Goal: Use online tool/utility: Utilize a website feature to perform a specific function

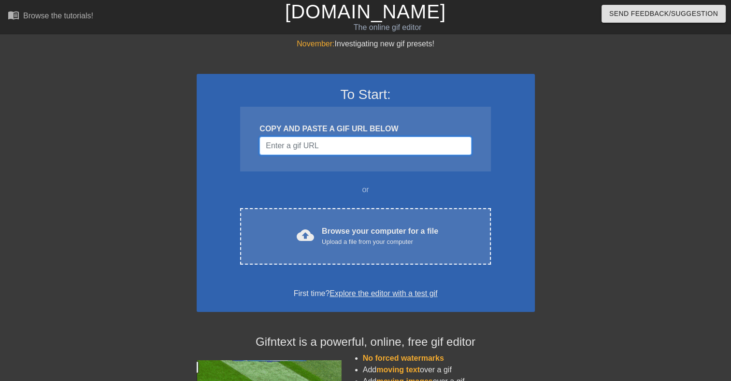
click at [315, 150] on input "Username" at bounding box center [364, 146] width 211 height 18
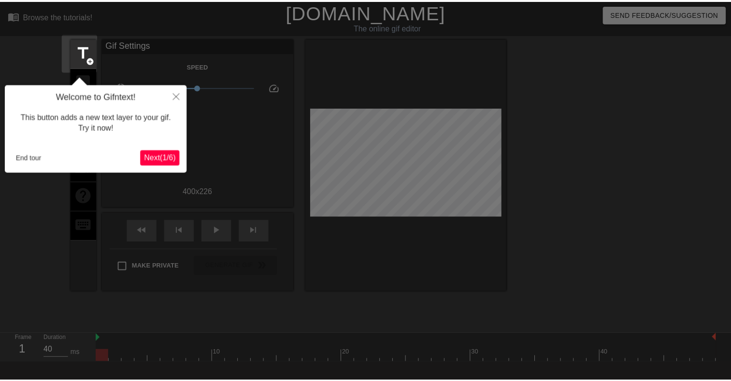
scroll to position [23, 0]
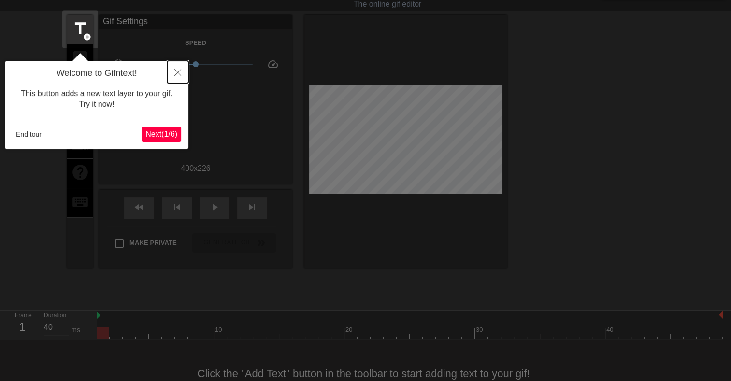
click at [180, 69] on icon "Close" at bounding box center [177, 72] width 7 height 7
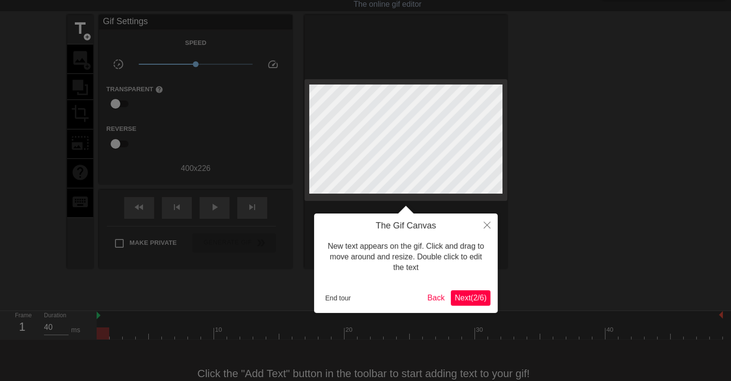
scroll to position [0, 0]
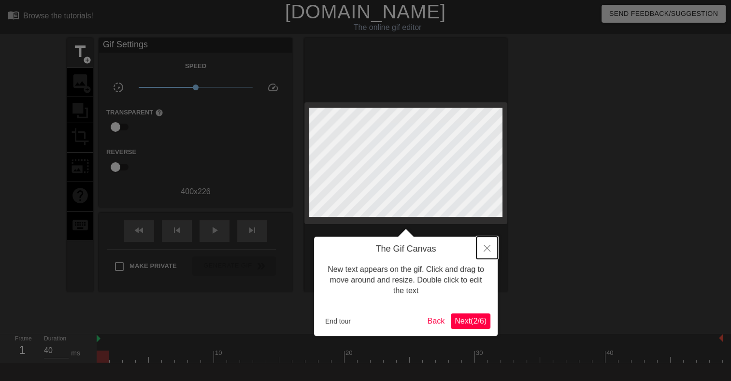
click at [485, 248] on icon "Close" at bounding box center [486, 248] width 7 height 7
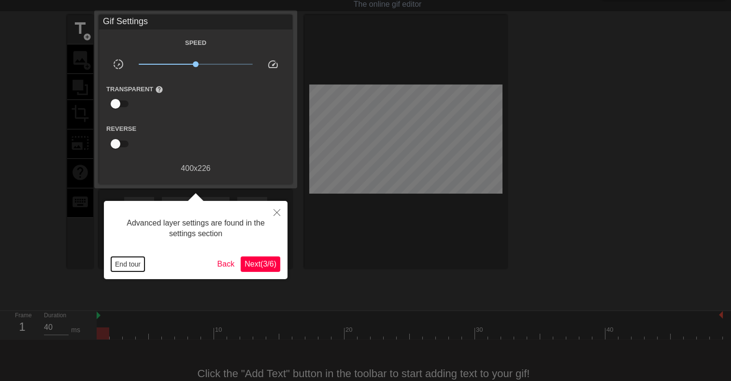
click at [133, 263] on button "End tour" at bounding box center [127, 264] width 33 height 14
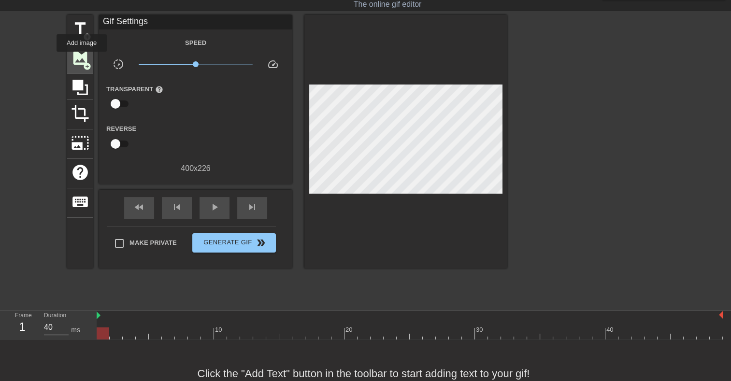
click at [82, 58] on span "image" at bounding box center [80, 58] width 18 height 18
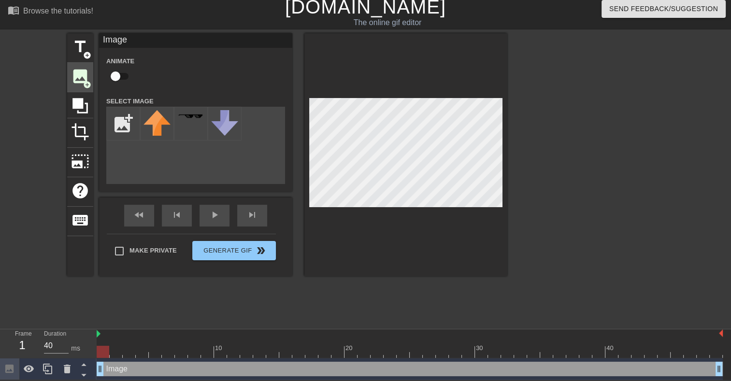
scroll to position [6, 0]
click at [131, 123] on input "file" at bounding box center [123, 123] width 33 height 33
type input "C:\fakepath\download.png"
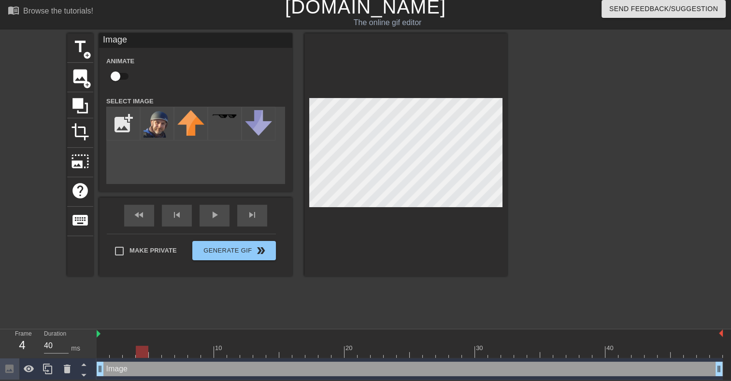
click at [140, 352] on div at bounding box center [410, 352] width 626 height 12
click at [172, 351] on div at bounding box center [410, 352] width 626 height 12
click at [212, 352] on div at bounding box center [410, 352] width 626 height 12
click at [113, 368] on div "Image drag_handle drag_handle" at bounding box center [410, 369] width 626 height 14
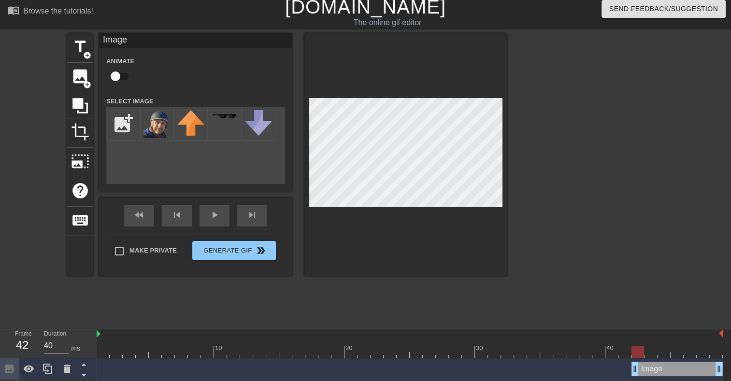
drag, startPoint x: 102, startPoint y: 369, endPoint x: 633, endPoint y: 410, distance: 532.3
click at [633, 380] on html "menu_book Browse the tutorials! Gifntext.com The online gif editor Send Feedbac…" at bounding box center [365, 187] width 731 height 385
click at [154, 113] on img at bounding box center [156, 124] width 27 height 28
drag, startPoint x: 635, startPoint y: 369, endPoint x: 621, endPoint y: 375, distance: 15.2
click at [628, 367] on div "Image drag_handle drag_handle" at bounding box center [670, 369] width 104 height 14
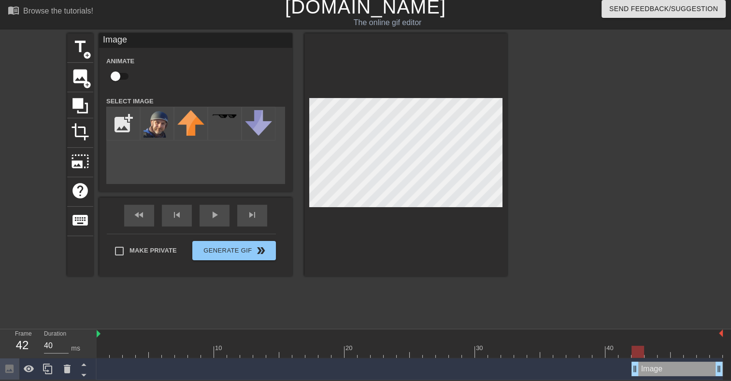
drag, startPoint x: 623, startPoint y: 374, endPoint x: 633, endPoint y: 374, distance: 9.7
drag, startPoint x: 633, startPoint y: 363, endPoint x: 642, endPoint y: 364, distance: 9.7
click at [642, 364] on div "Image drag_handle drag_handle" at bounding box center [410, 369] width 626 height 14
drag, startPoint x: 649, startPoint y: 369, endPoint x: 659, endPoint y: 369, distance: 9.7
drag, startPoint x: 666, startPoint y: 373, endPoint x: 675, endPoint y: 372, distance: 9.2
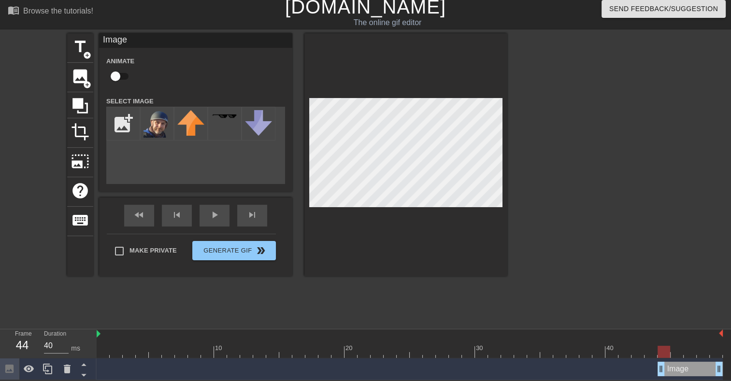
click at [675, 372] on div "Image drag_handle drag_handle" at bounding box center [689, 369] width 65 height 14
drag, startPoint x: 664, startPoint y: 369, endPoint x: 675, endPoint y: 369, distance: 10.6
drag, startPoint x: 675, startPoint y: 368, endPoint x: 686, endPoint y: 368, distance: 11.1
drag, startPoint x: 686, startPoint y: 366, endPoint x: 694, endPoint y: 366, distance: 8.3
click at [694, 366] on div "Image drag_handle drag_handle" at bounding box center [410, 369] width 626 height 14
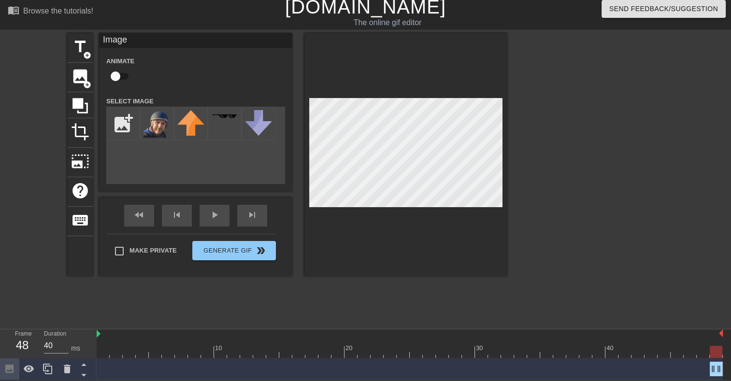
drag, startPoint x: 699, startPoint y: 367, endPoint x: 706, endPoint y: 367, distance: 7.7
click at [706, 367] on div "Image drag_handle drag_handle" at bounding box center [410, 369] width 626 height 14
drag, startPoint x: 713, startPoint y: 366, endPoint x: 720, endPoint y: 366, distance: 7.2
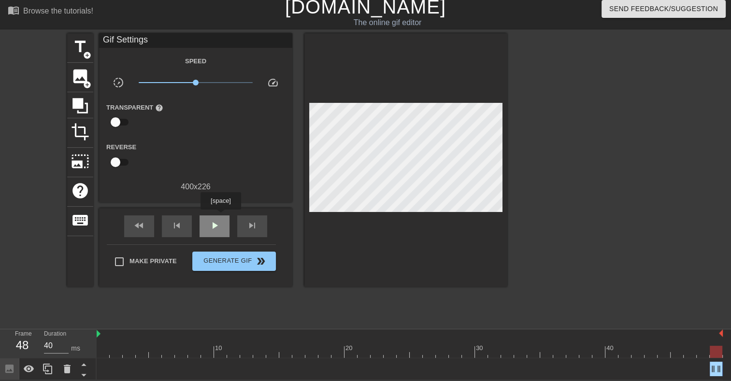
click at [220, 216] on div "play_arrow" at bounding box center [214, 226] width 30 height 22
click at [153, 310] on div "title add_circle image add_circle crop photo_size_select_large help keyboard Gi…" at bounding box center [287, 178] width 440 height 290
click at [228, 230] on div "pause" at bounding box center [214, 226] width 30 height 22
drag, startPoint x: 520, startPoint y: 350, endPoint x: 639, endPoint y: 358, distance: 119.5
click at [639, 358] on div "10 20 30 40 Image drag_handle drag_handle" at bounding box center [414, 354] width 634 height 51
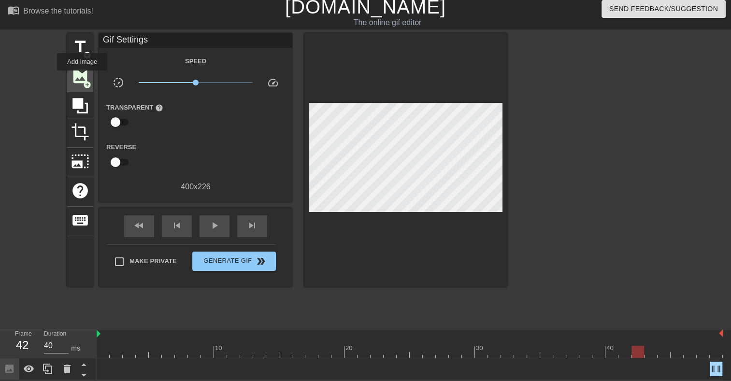
click at [82, 77] on span "image" at bounding box center [80, 76] width 18 height 18
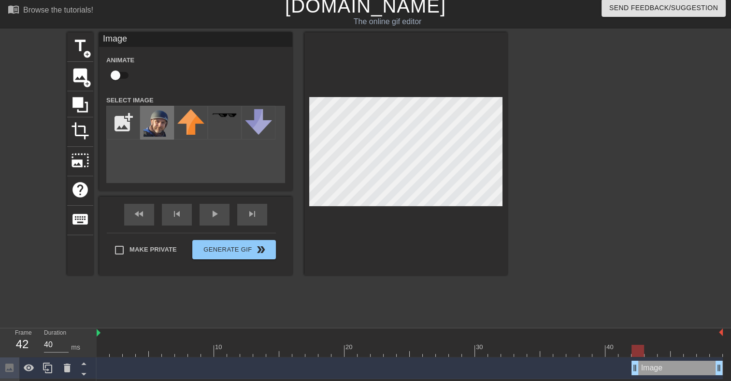
click at [148, 114] on img at bounding box center [156, 123] width 27 height 28
drag, startPoint x: 635, startPoint y: 370, endPoint x: 618, endPoint y: 371, distance: 17.9
click at [618, 371] on div "Image drag_handle drag_handle" at bounding box center [410, 368] width 626 height 14
drag, startPoint x: 620, startPoint y: 370, endPoint x: 610, endPoint y: 374, distance: 10.4
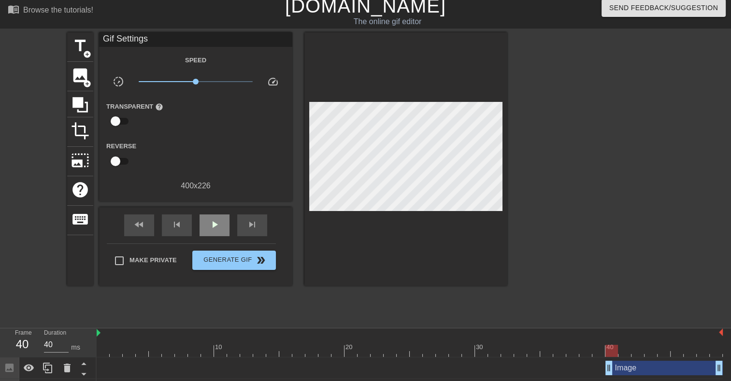
click at [202, 211] on div "fast_rewind skip_previous play_arrow skip_next" at bounding box center [195, 225] width 157 height 36
click at [207, 229] on div "play_arrow" at bounding box center [214, 225] width 30 height 22
click at [218, 232] on div "pause" at bounding box center [214, 225] width 30 height 22
drag, startPoint x: 645, startPoint y: 351, endPoint x: 608, endPoint y: 350, distance: 37.2
click at [608, 350] on div at bounding box center [611, 351] width 13 height 12
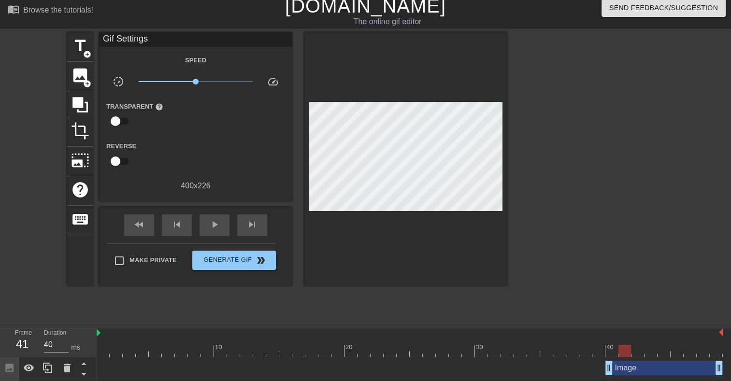
drag, startPoint x: 612, startPoint y: 351, endPoint x: 621, endPoint y: 351, distance: 8.7
click at [621, 351] on div at bounding box center [624, 351] width 13 height 12
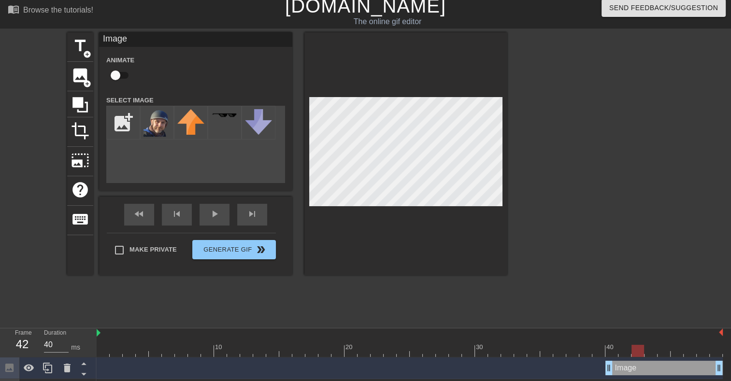
drag, startPoint x: 620, startPoint y: 351, endPoint x: 638, endPoint y: 352, distance: 17.4
click at [638, 352] on div at bounding box center [637, 351] width 13 height 12
drag, startPoint x: 640, startPoint y: 351, endPoint x: 650, endPoint y: 351, distance: 10.1
click at [650, 351] on div at bounding box center [650, 351] width 13 height 12
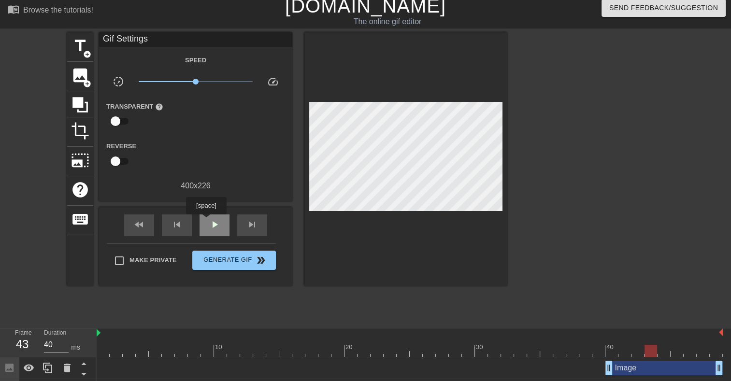
click at [206, 221] on div "play_arrow" at bounding box center [214, 225] width 30 height 22
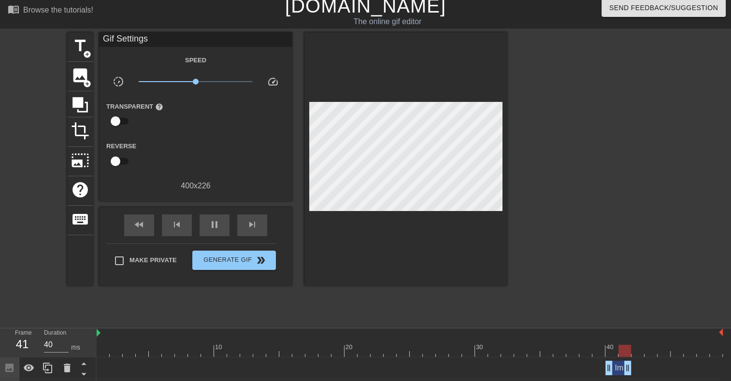
drag, startPoint x: 718, startPoint y: 364, endPoint x: 631, endPoint y: 363, distance: 87.9
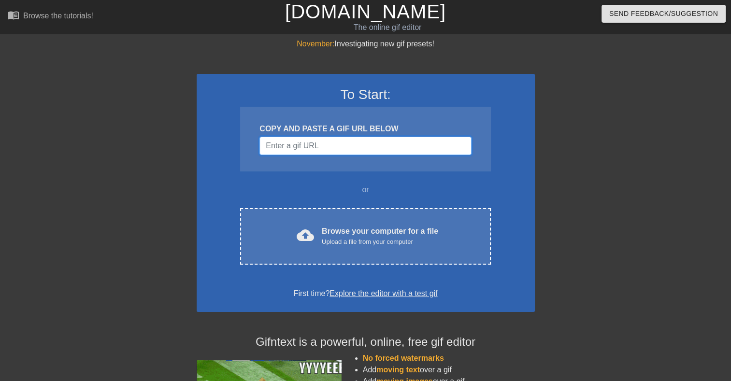
click at [287, 150] on input "Username" at bounding box center [364, 146] width 211 height 18
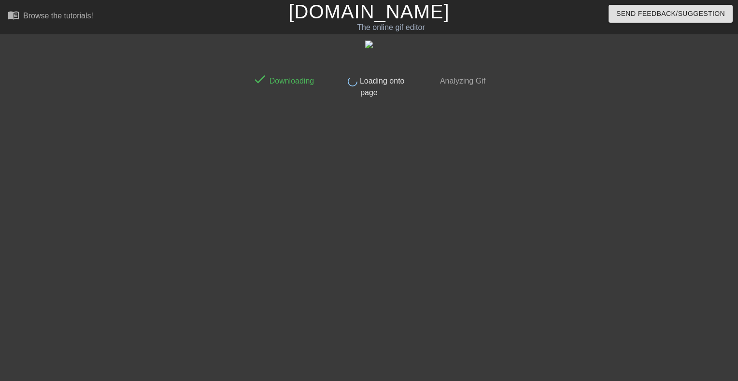
click at [287, 150] on div "done Downloading done Loading onto page done Analyzing Gif" at bounding box center [369, 183] width 242 height 290
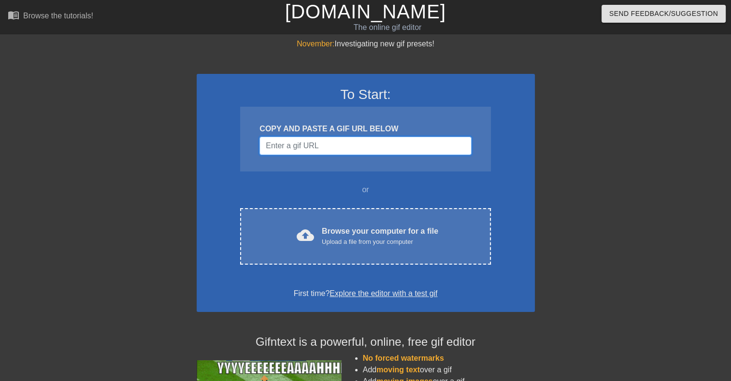
click at [323, 148] on input "Username" at bounding box center [364, 146] width 211 height 18
